Goal: Complete application form

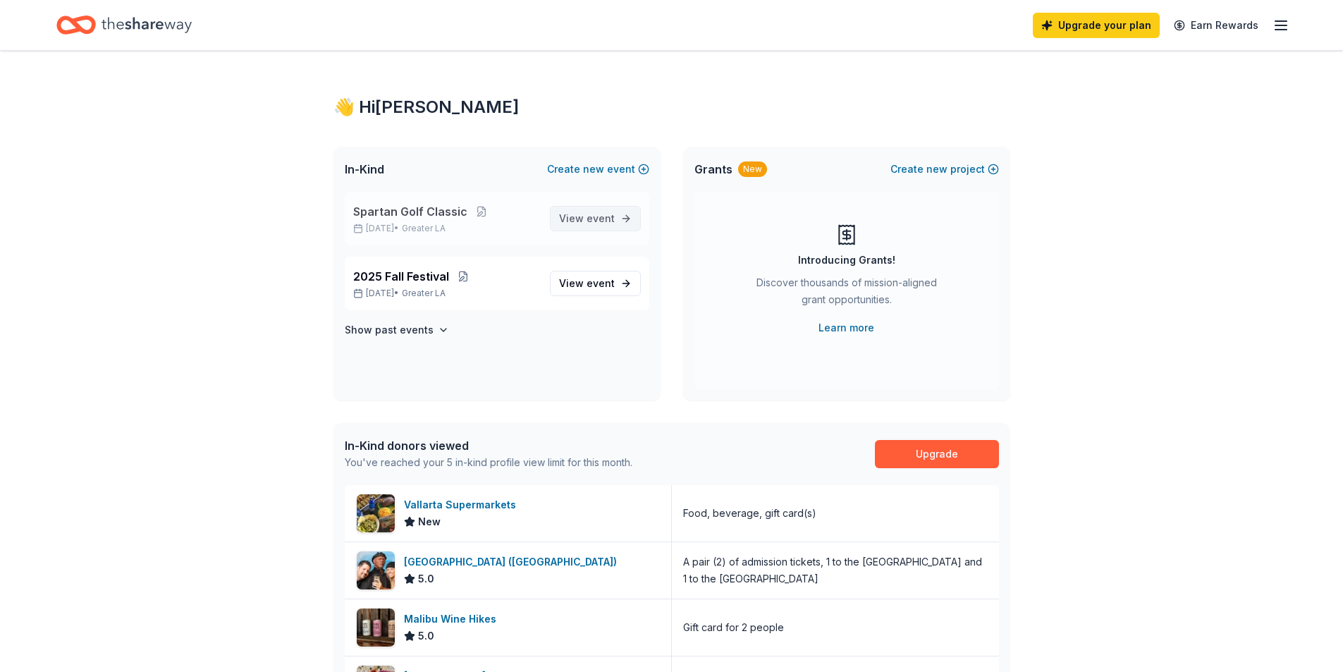
click at [598, 219] on span "event" at bounding box center [600, 218] width 28 height 12
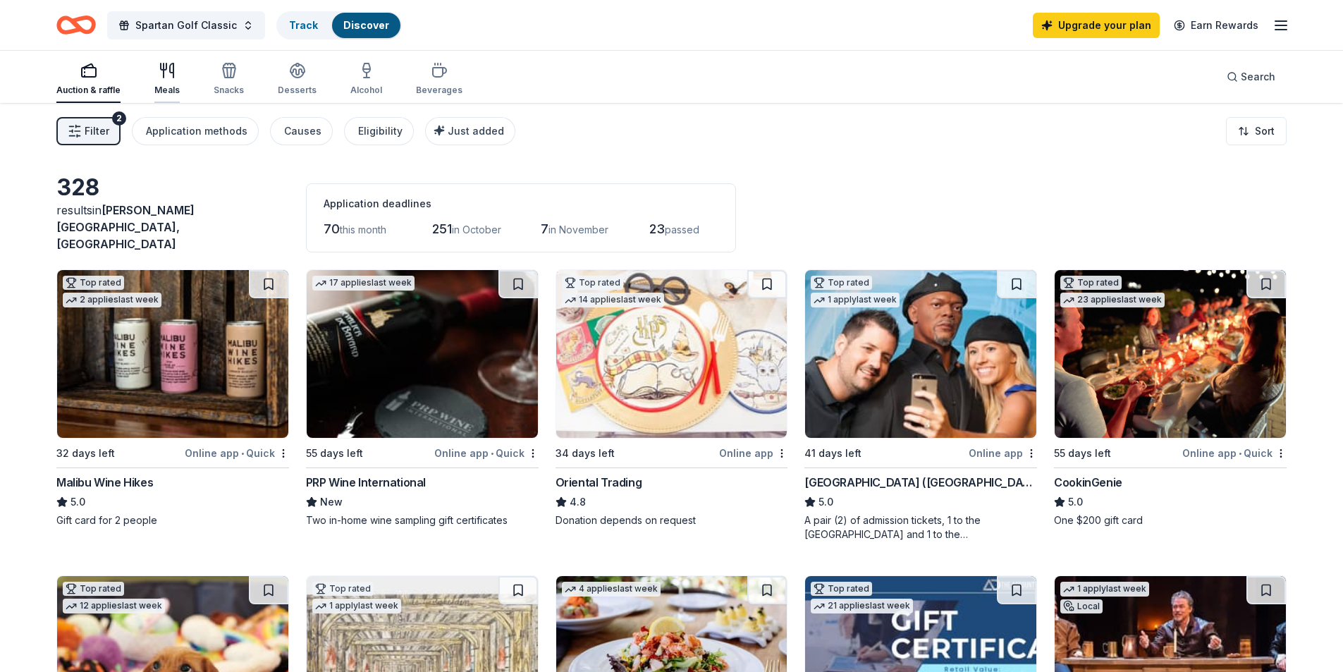
click at [172, 90] on div "Meals" at bounding box center [166, 90] width 25 height 11
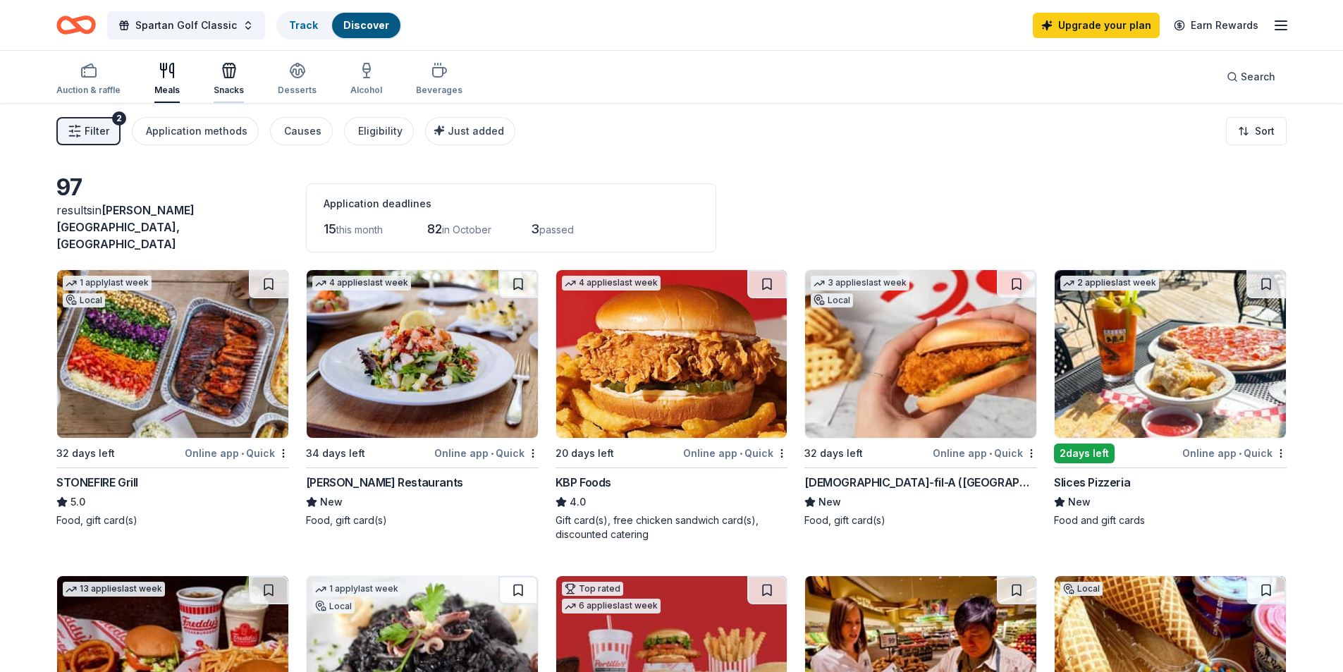
click at [214, 89] on div "Snacks" at bounding box center [229, 90] width 30 height 11
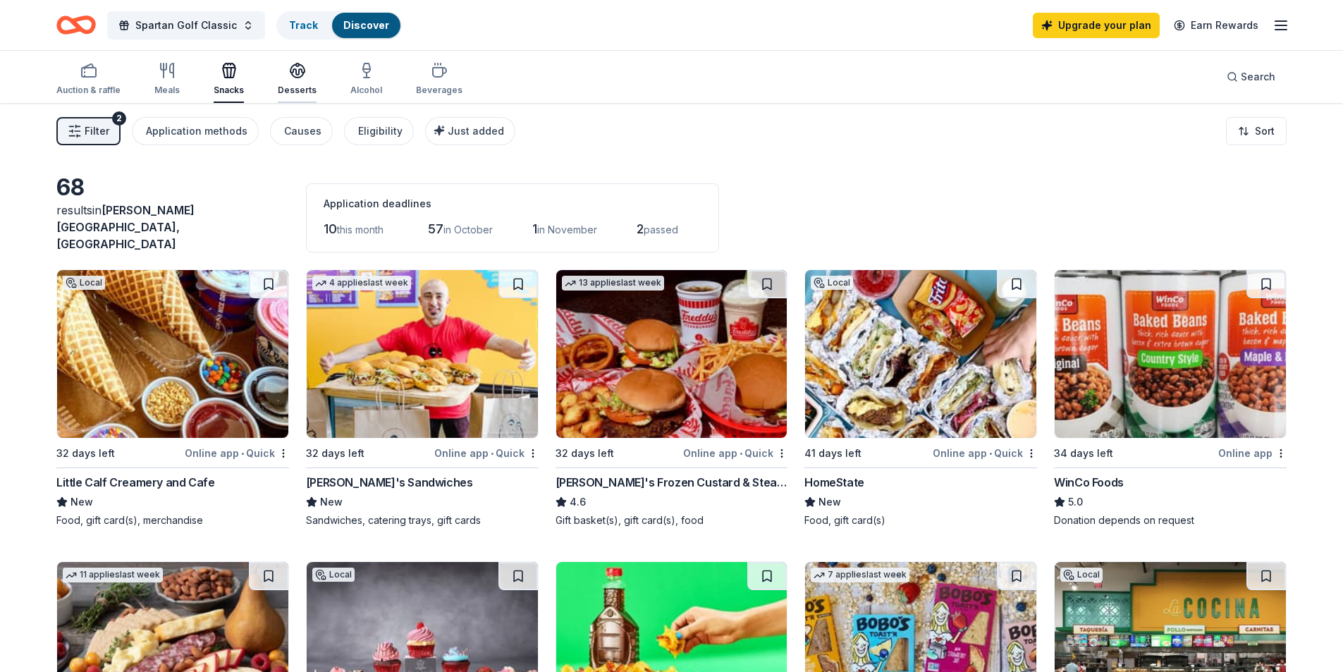
click at [290, 87] on div "Desserts" at bounding box center [297, 90] width 39 height 11
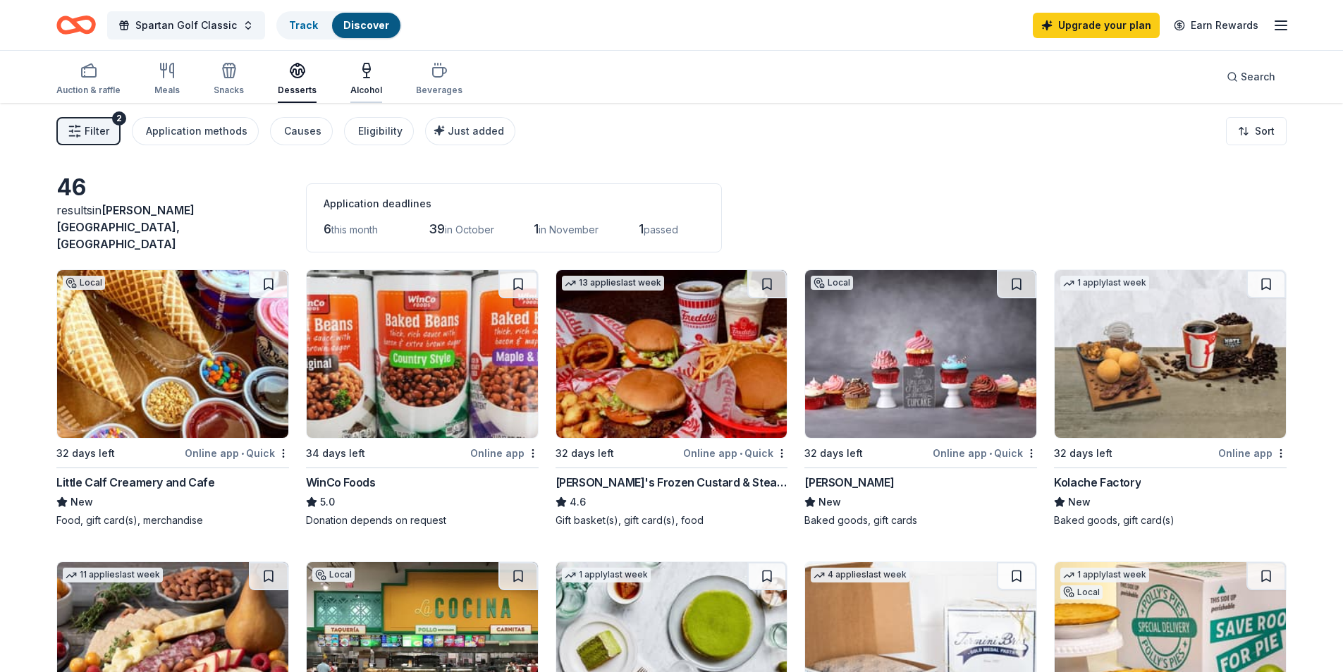
click at [363, 85] on div "Alcohol" at bounding box center [366, 90] width 32 height 11
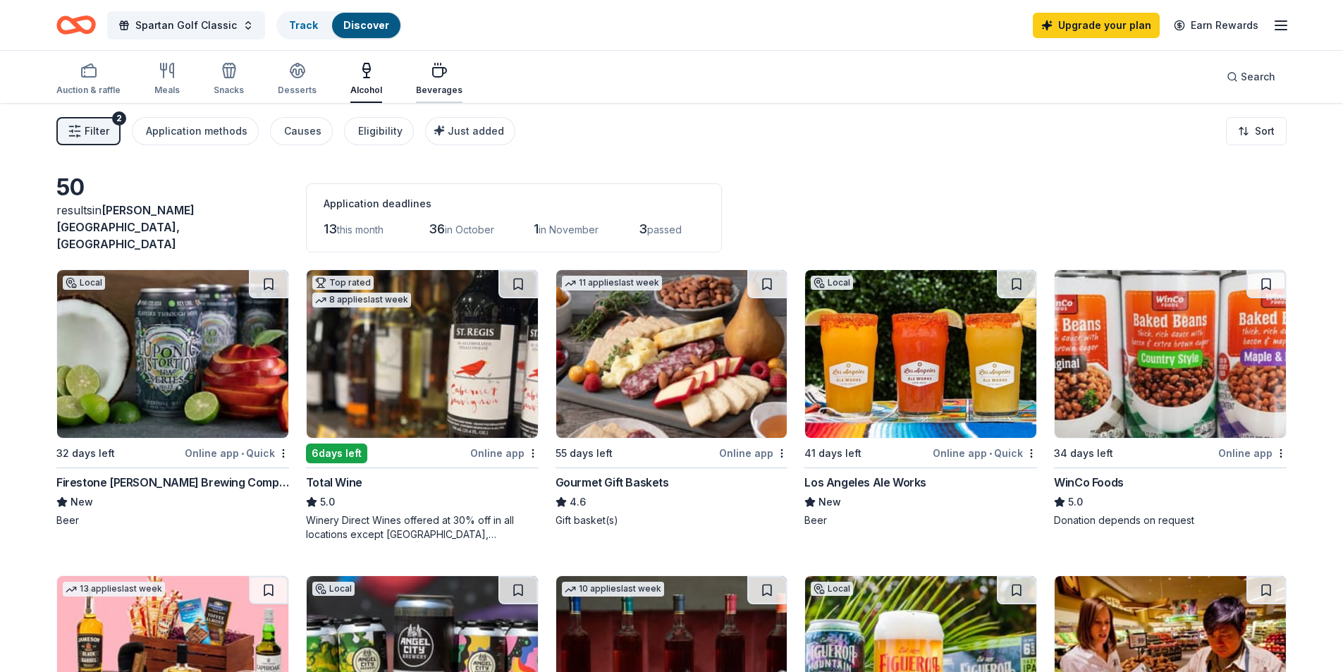
click at [431, 66] on icon "button" at bounding box center [439, 70] width 17 height 17
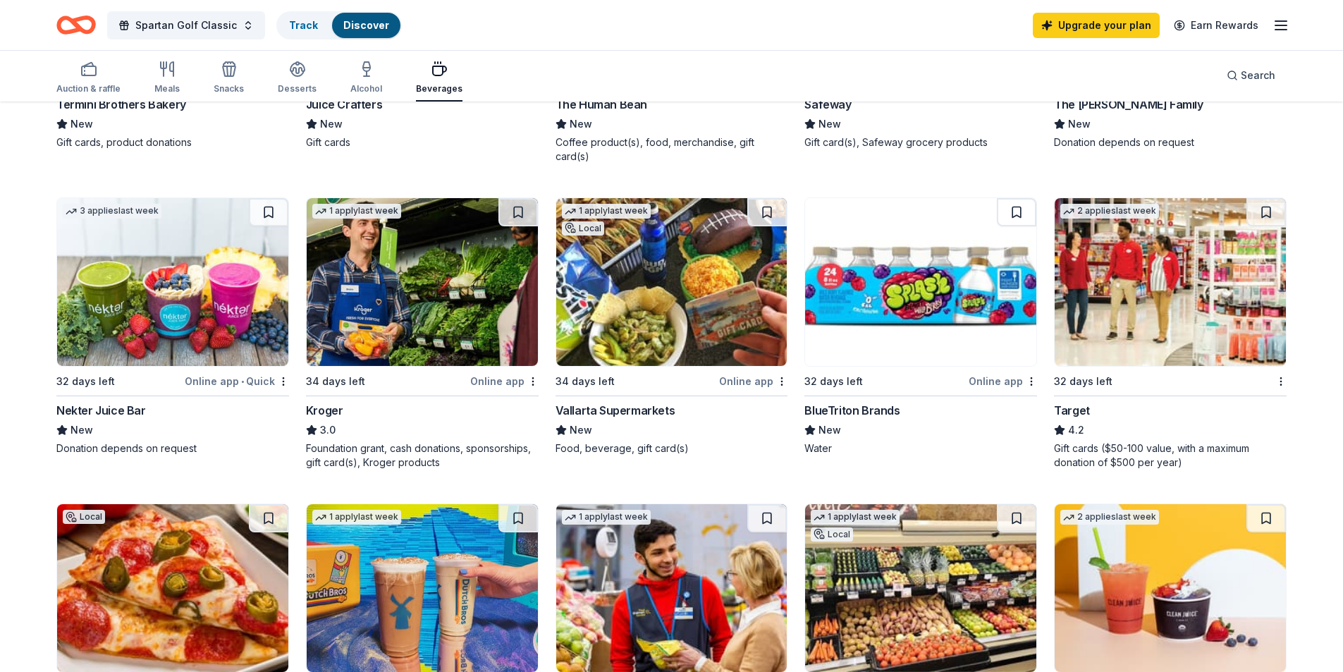
scroll to position [564, 0]
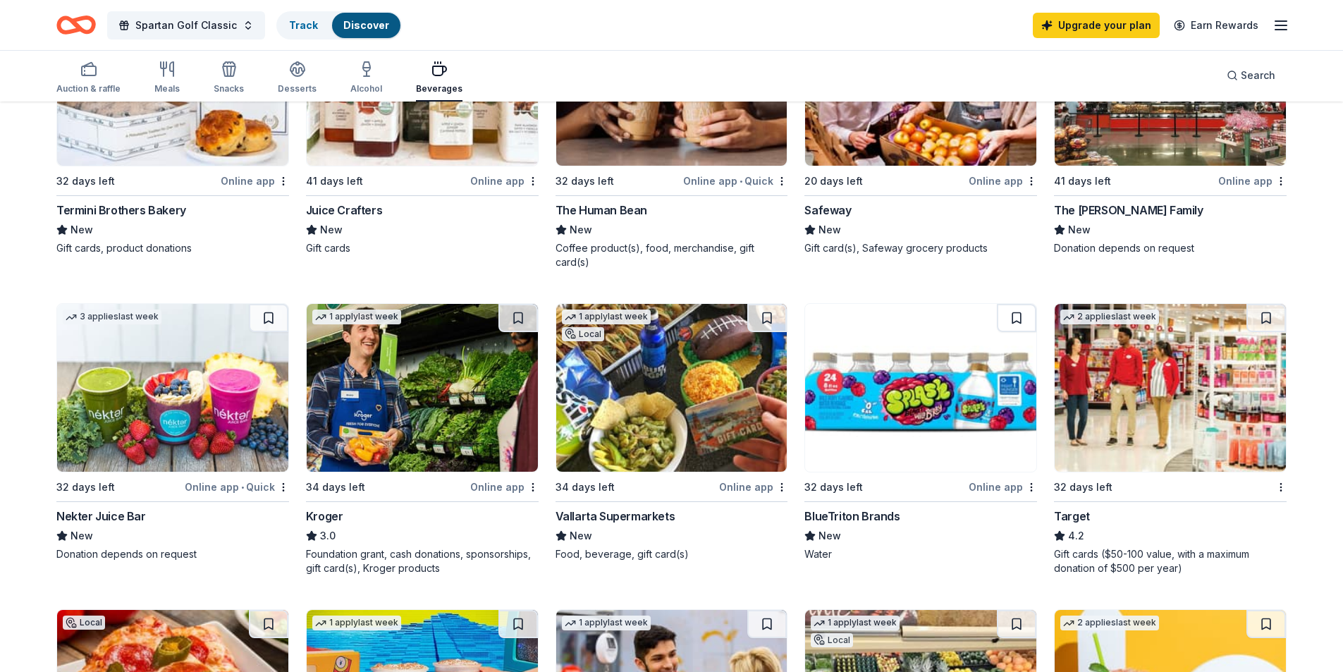
click at [656, 350] on img at bounding box center [671, 388] width 231 height 168
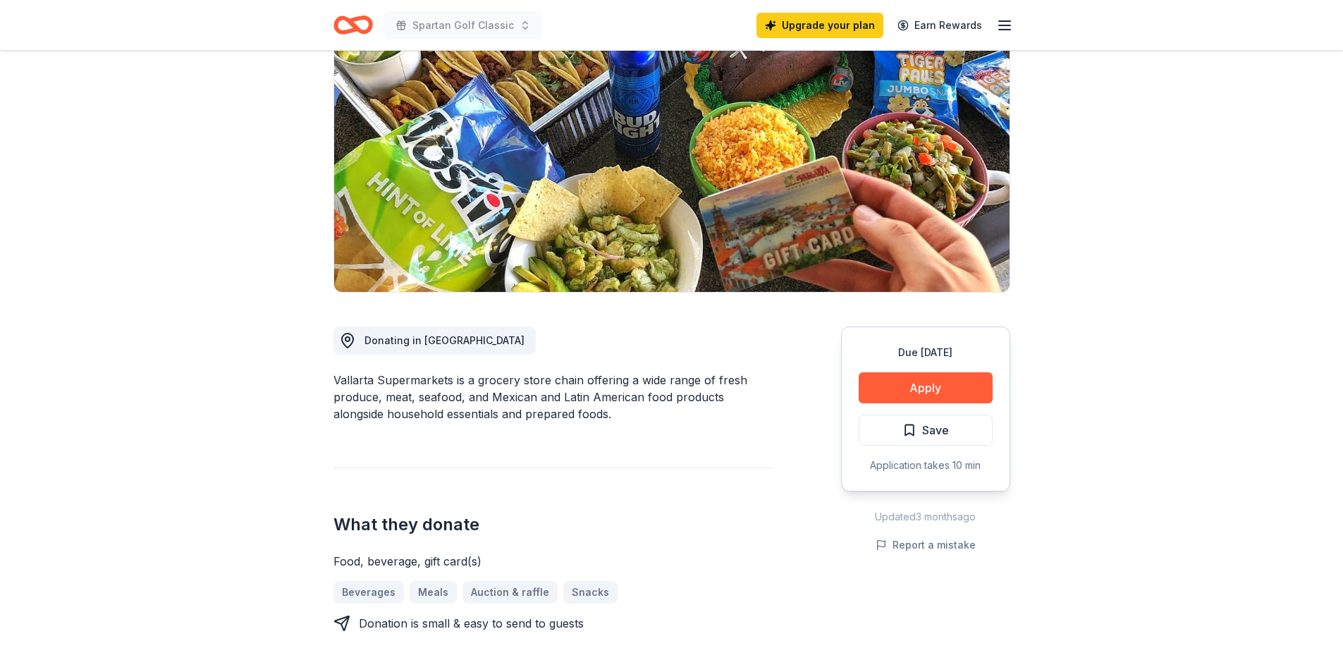
scroll to position [141, 0]
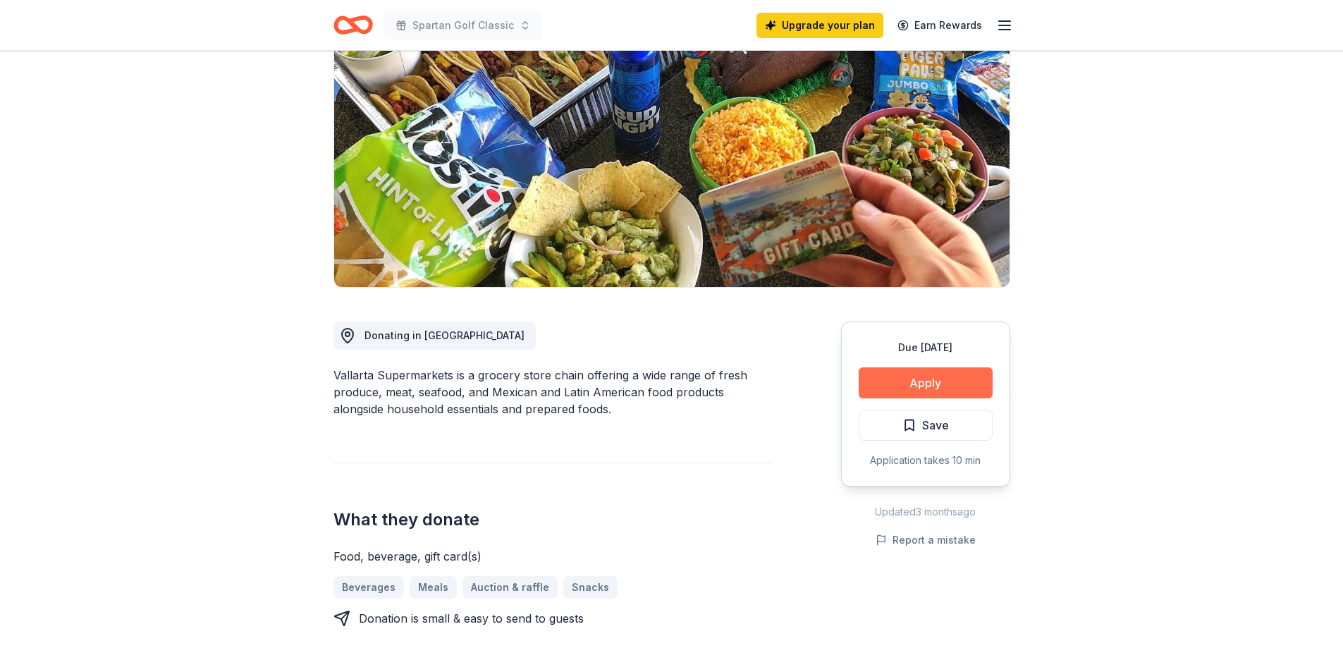
click at [936, 387] on button "Apply" at bounding box center [926, 382] width 134 height 31
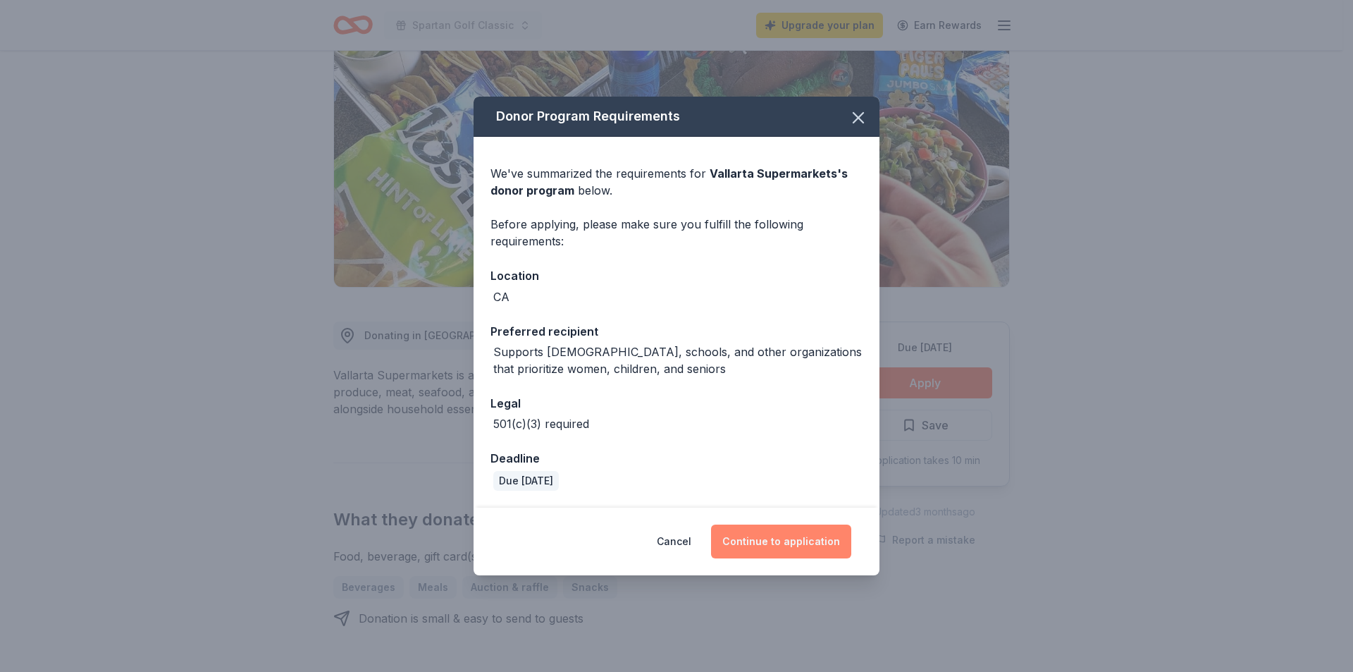
click at [787, 548] on button "Continue to application" at bounding box center [781, 541] width 140 height 34
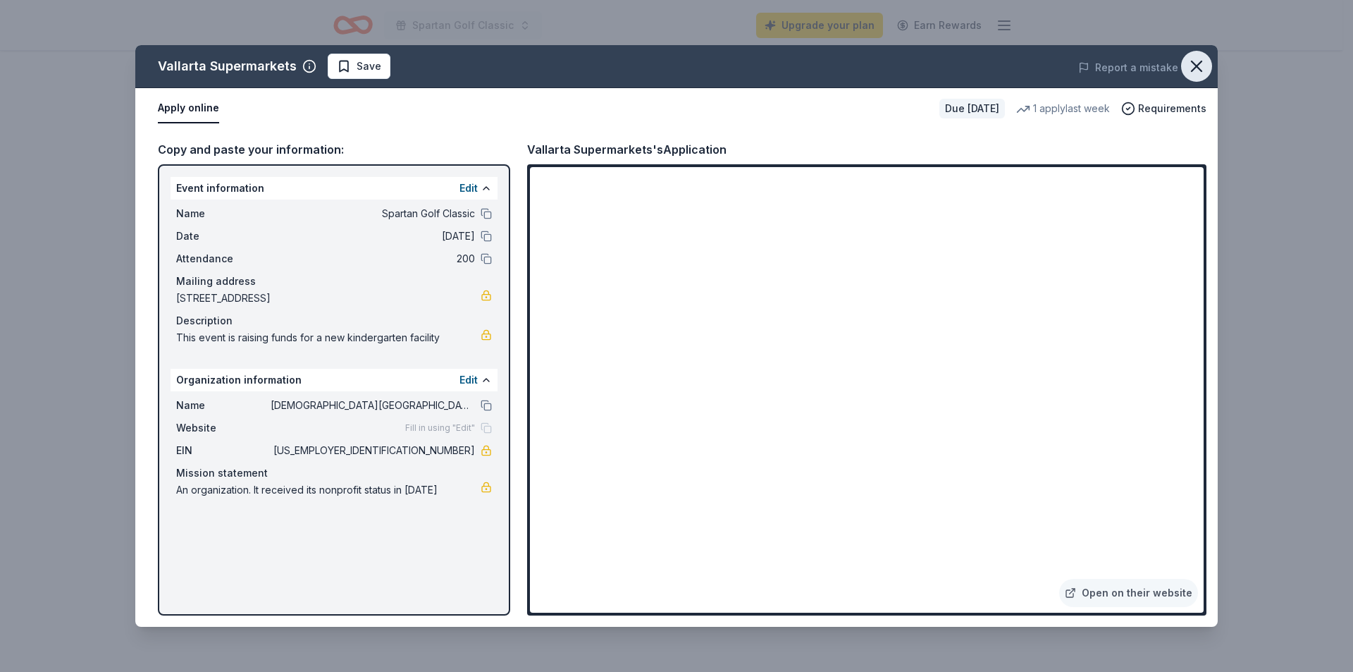
click at [1204, 73] on icon "button" at bounding box center [1197, 66] width 20 height 20
